Goal: Share content: Share content

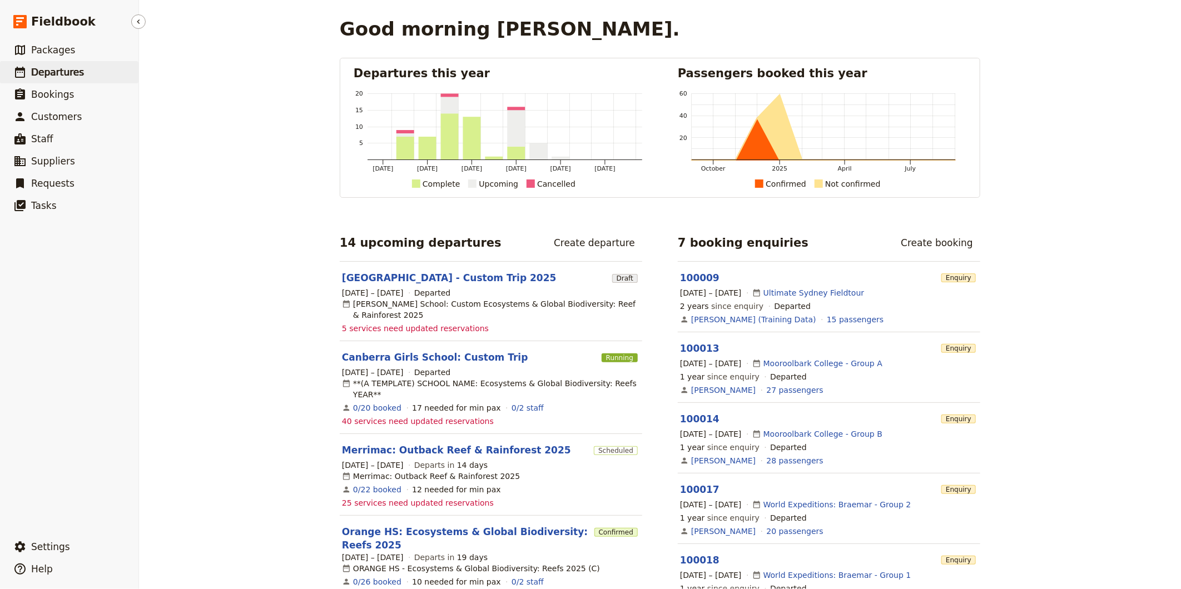
click at [65, 73] on span "Departures" at bounding box center [57, 72] width 53 height 11
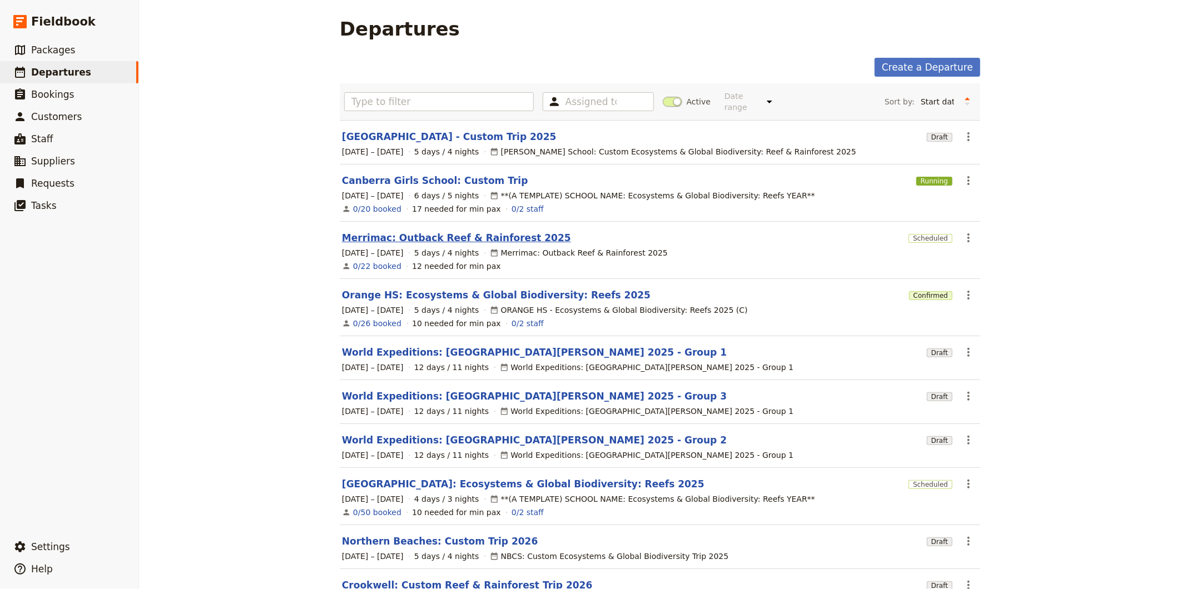
click at [399, 231] on link "Merrimac: Outback Reef & Rainforest 2025" at bounding box center [456, 237] width 229 height 13
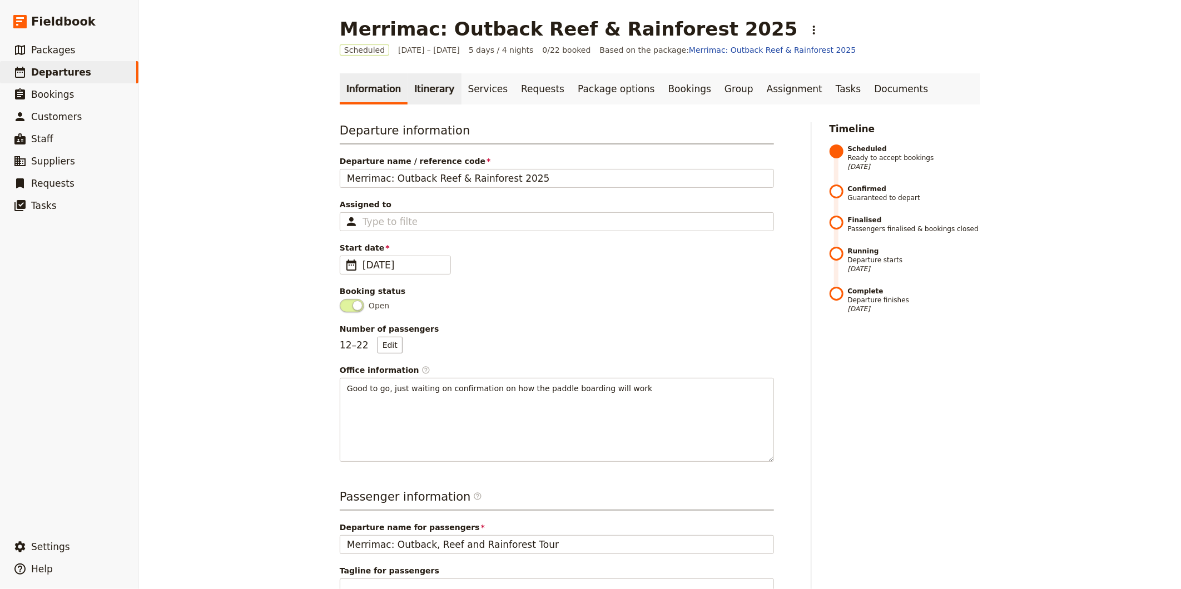
click at [414, 87] on link "Itinerary" at bounding box center [434, 88] width 53 height 31
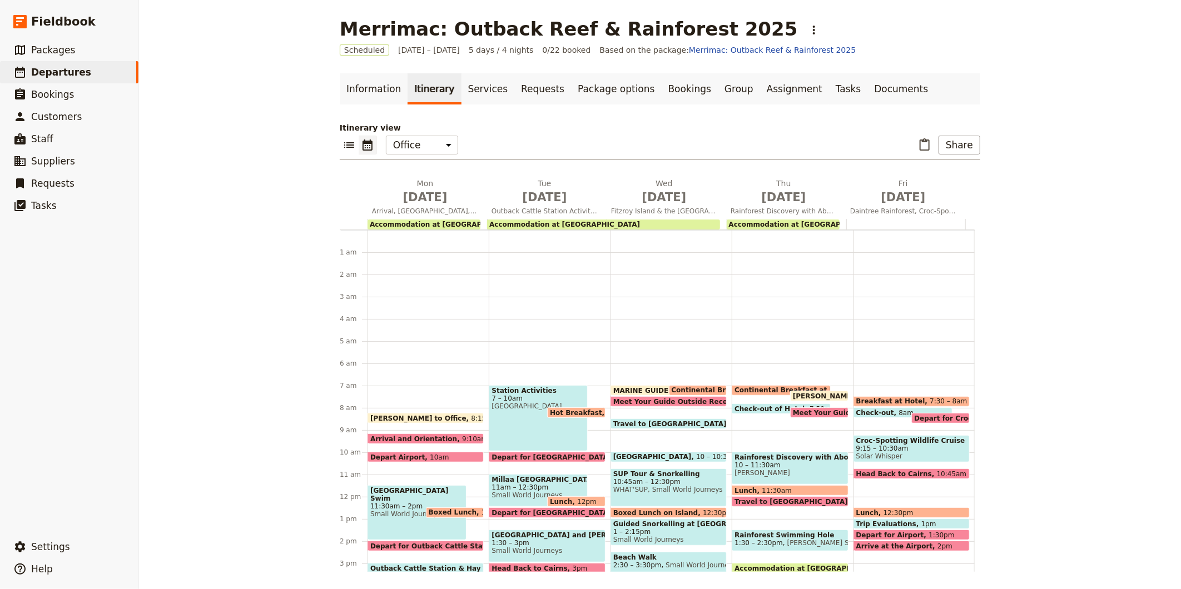
scroll to position [145, 0]
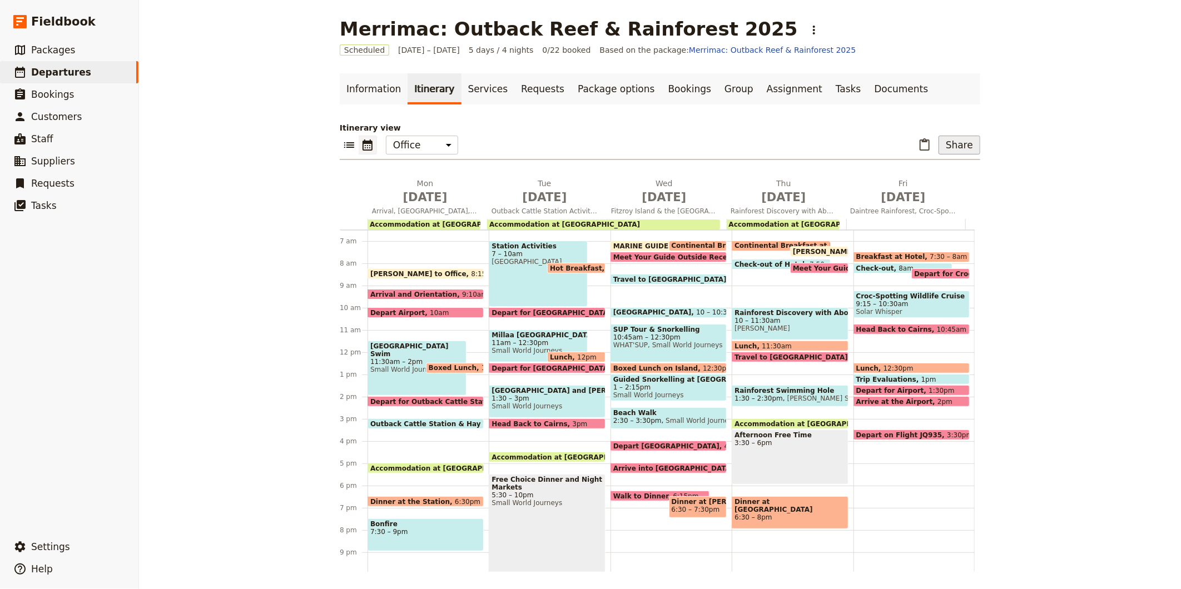
click at [955, 145] on button "Share" at bounding box center [959, 145] width 42 height 19
click at [924, 185] on span "Passenger itinerary" at bounding box center [930, 185] width 75 height 11
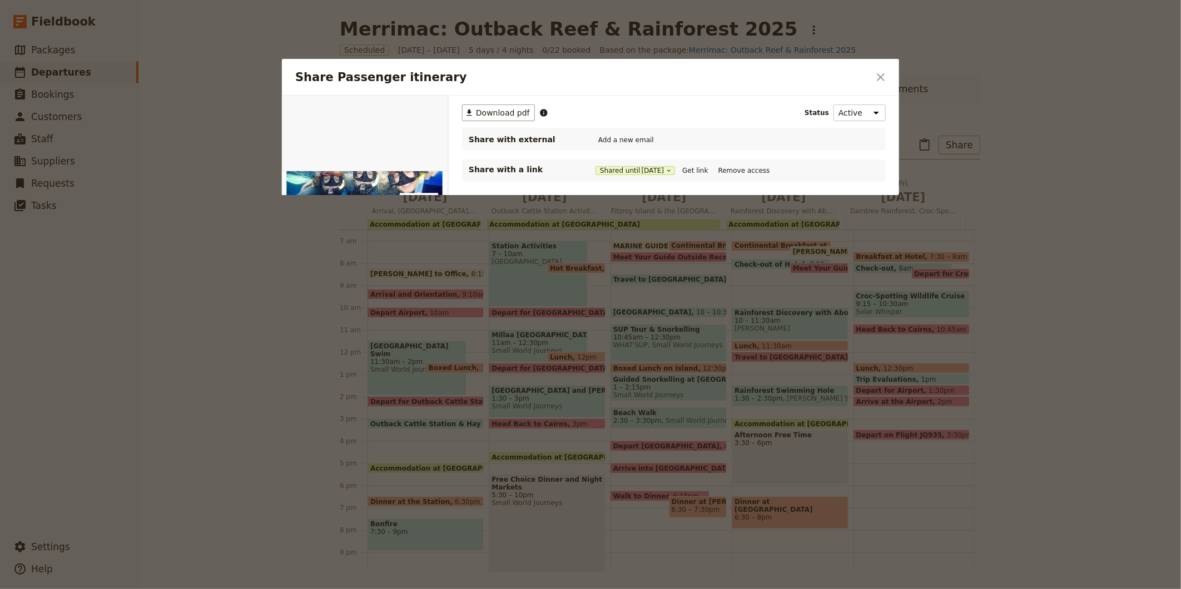
scroll to position [0, 0]
click at [482, 110] on span "Download pdf" at bounding box center [503, 112] width 54 height 11
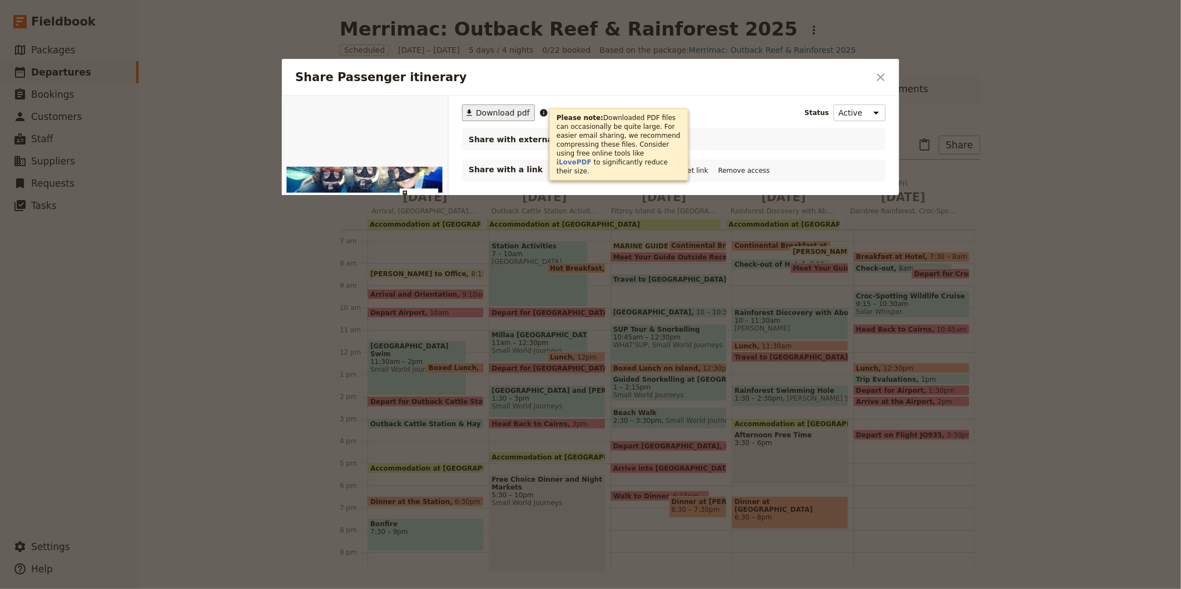
drag, startPoint x: 1146, startPoint y: 0, endPoint x: 465, endPoint y: 110, distance: 689.3
click at [466, 108] on icon "Share Passenger itinerary" at bounding box center [469, 112] width 9 height 9
